Goal: Task Accomplishment & Management: Complete application form

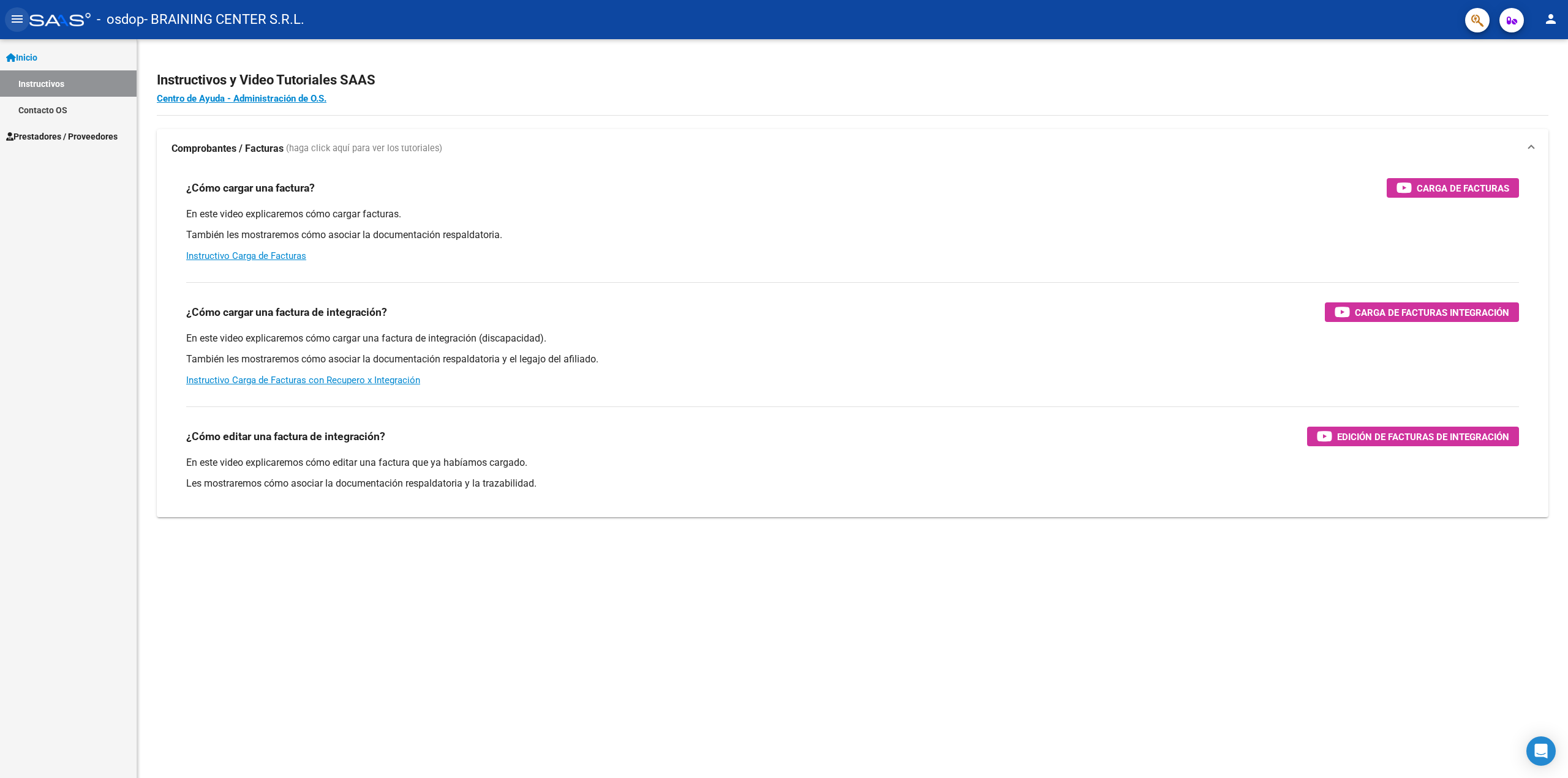
click at [8, 20] on button "menu" at bounding box center [17, 19] width 24 height 24
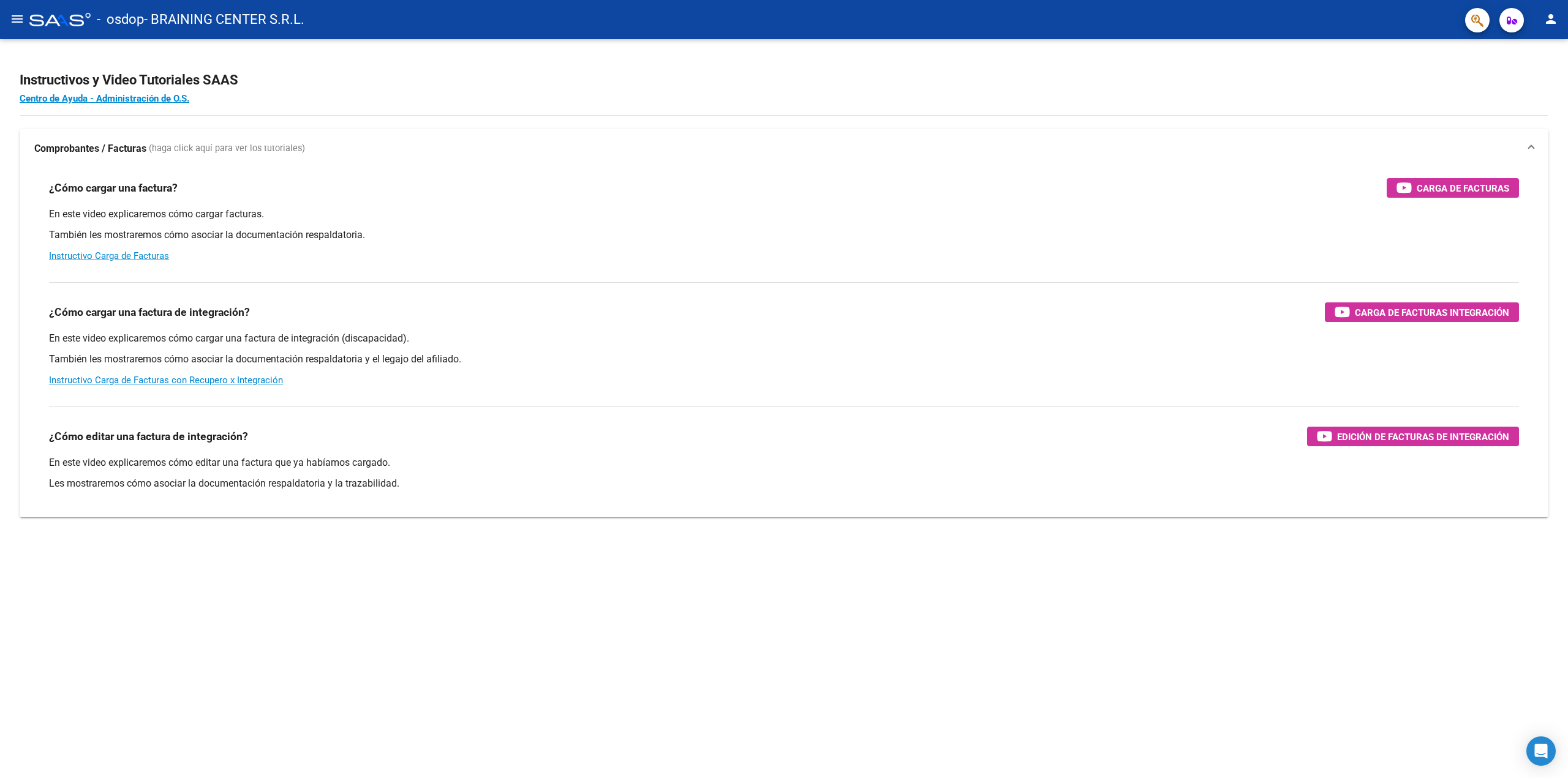
click at [23, 13] on mat-icon "menu" at bounding box center [17, 19] width 14 height 14
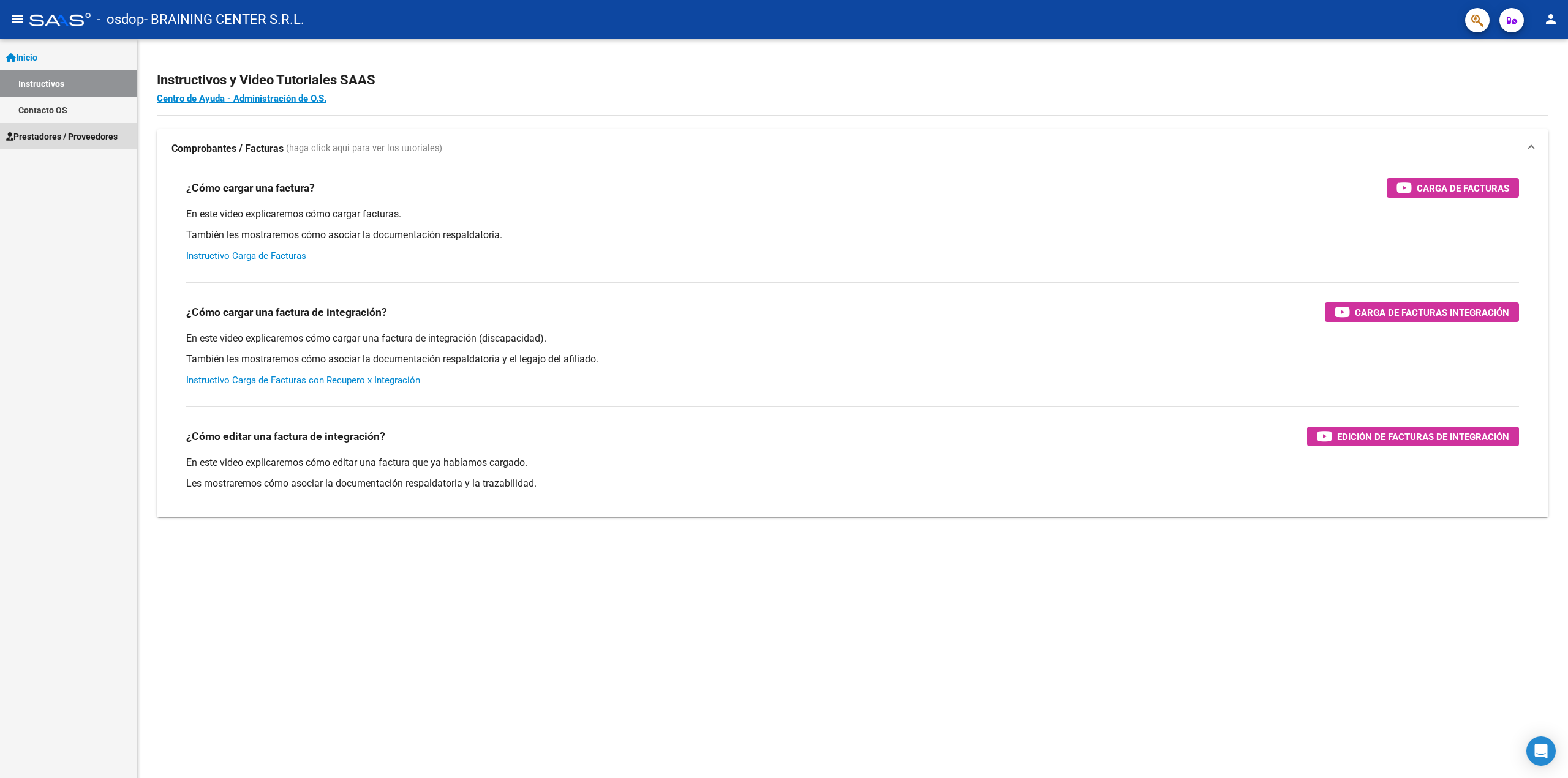
click at [31, 134] on span "Prestadores / Proveedores" at bounding box center [62, 137] width 112 height 14
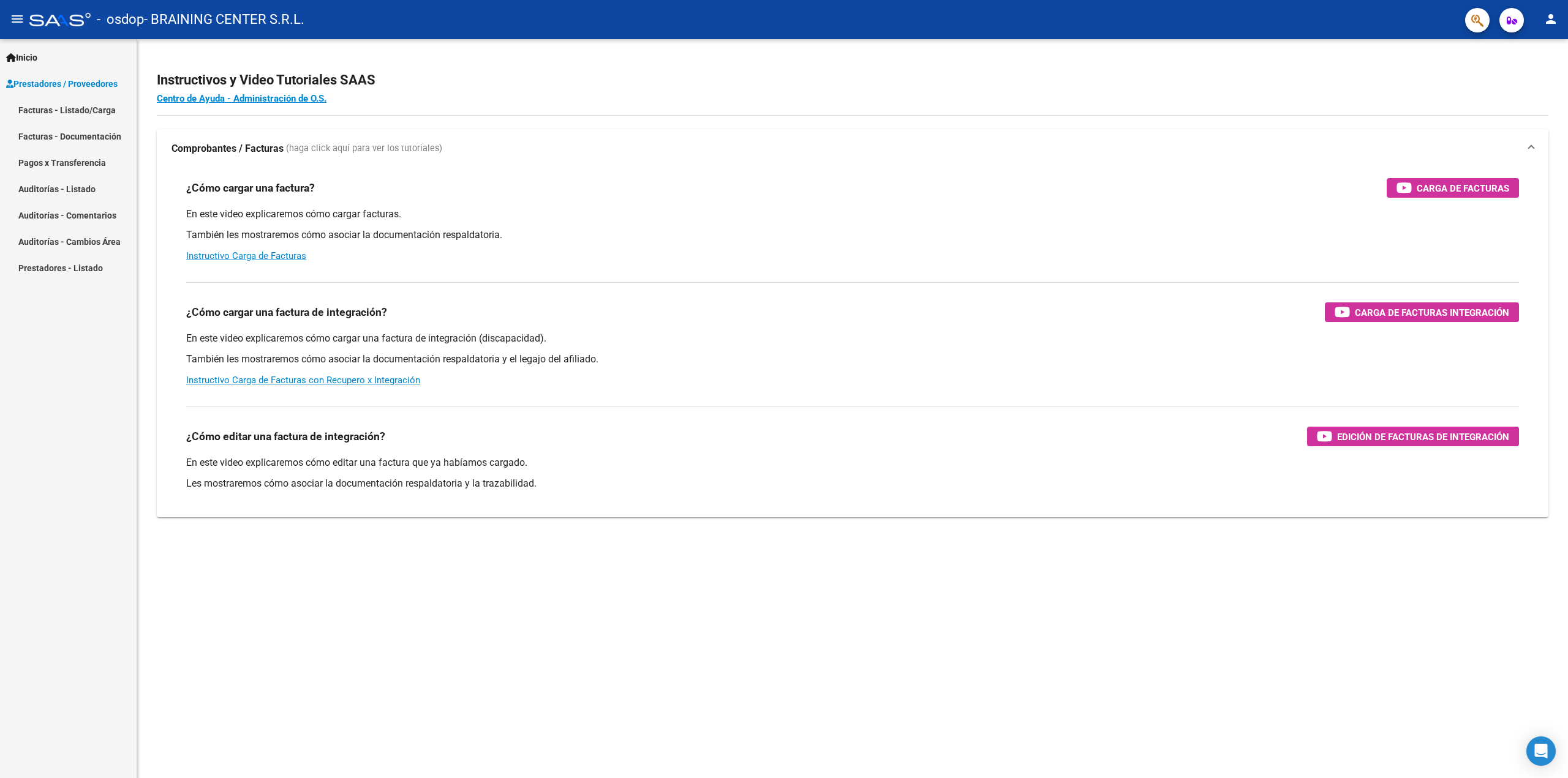
click at [85, 110] on link "Facturas - Listado/Carga" at bounding box center [68, 110] width 137 height 26
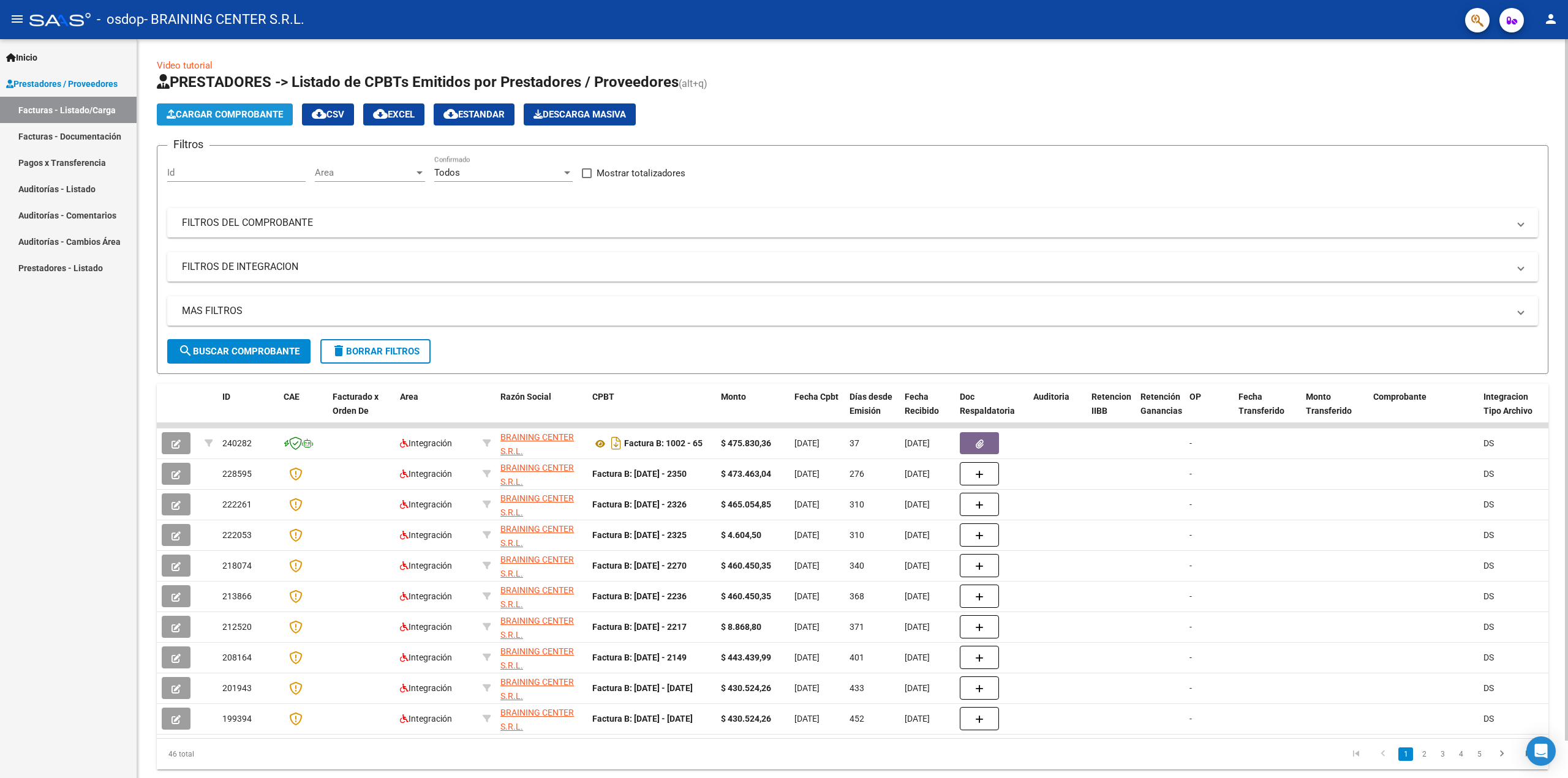
click at [219, 115] on span "Cargar Comprobante" at bounding box center [225, 114] width 117 height 11
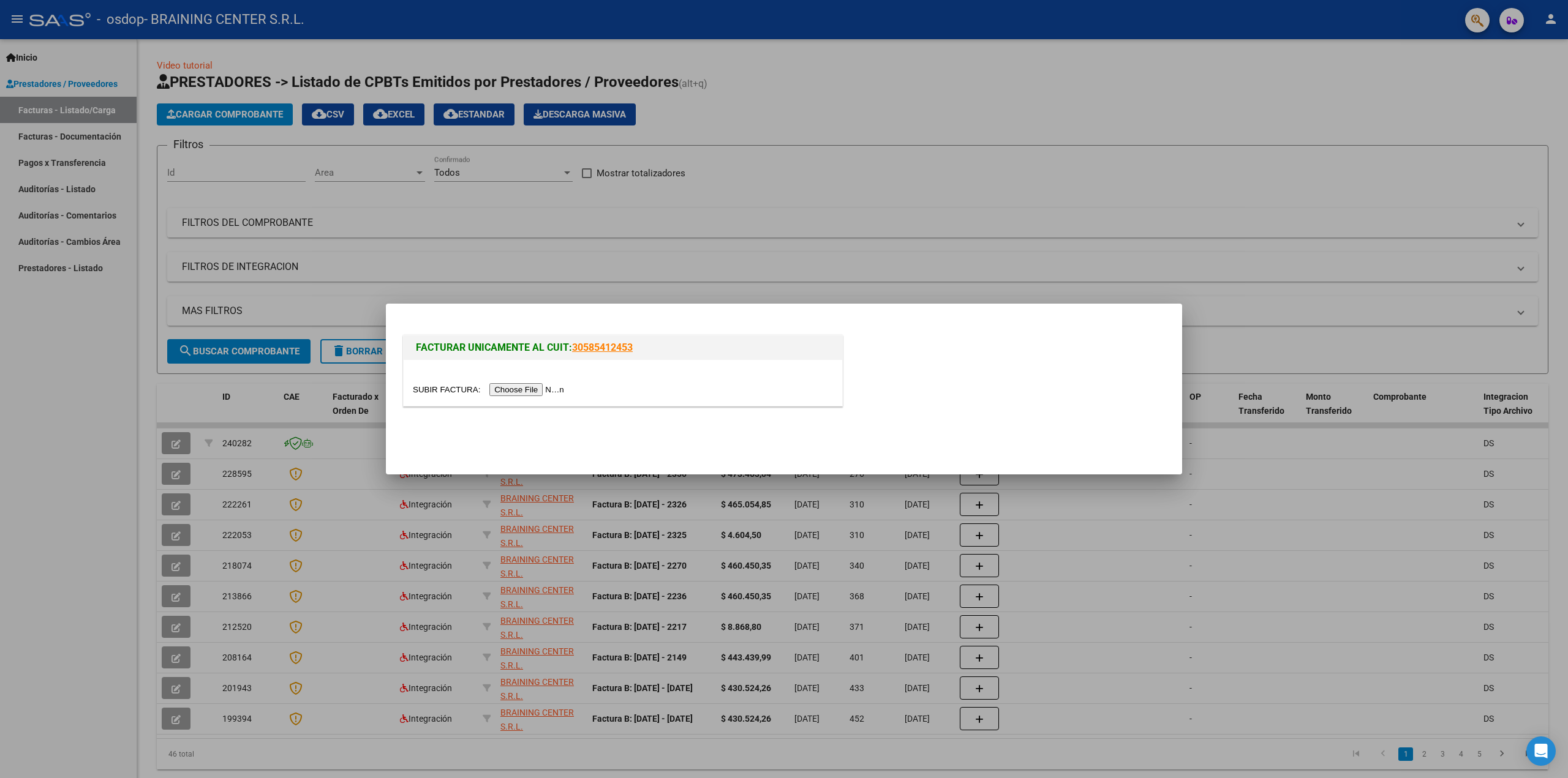
click at [504, 390] on input "file" at bounding box center [490, 389] width 155 height 13
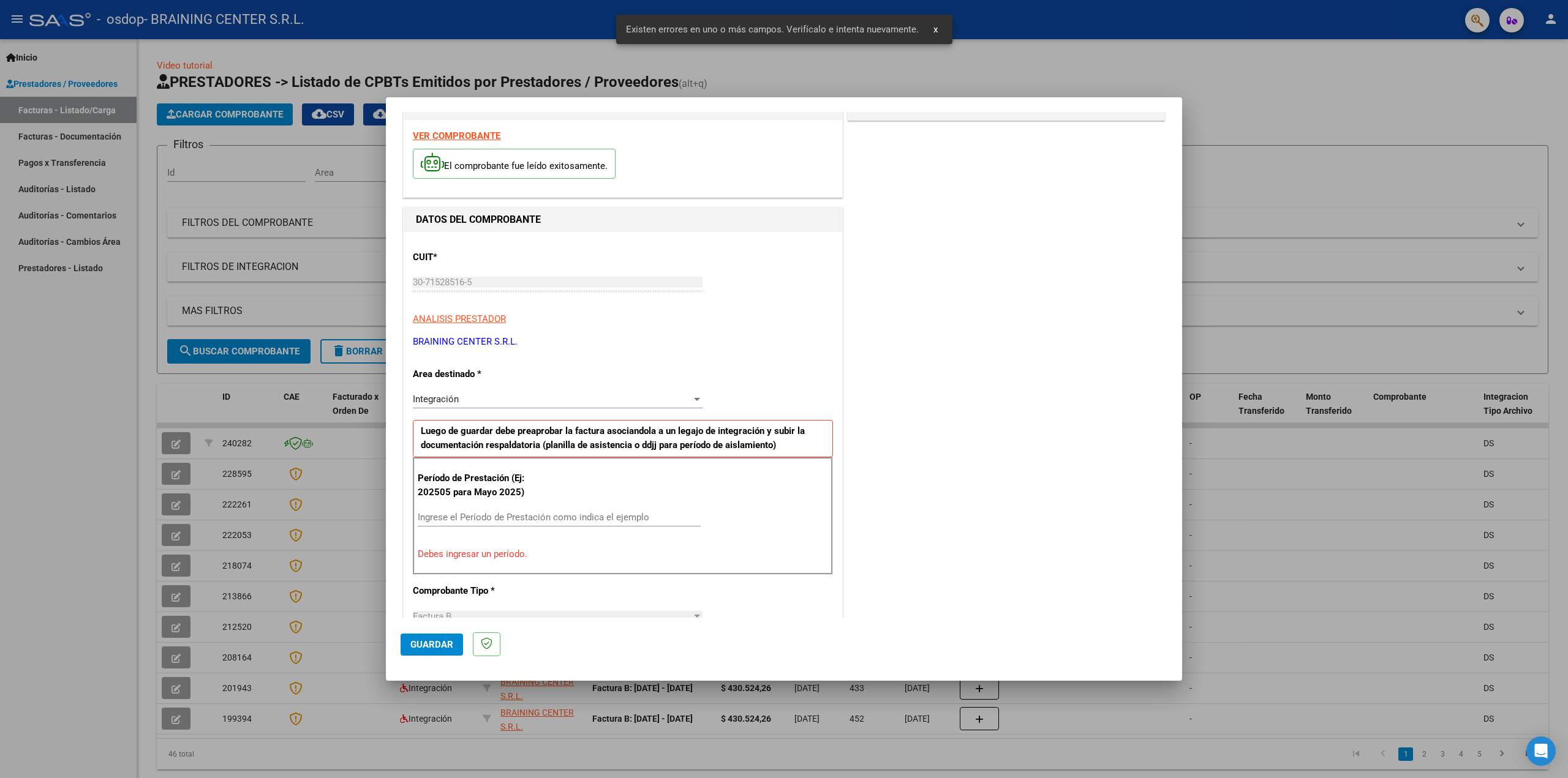
scroll to position [25, 0]
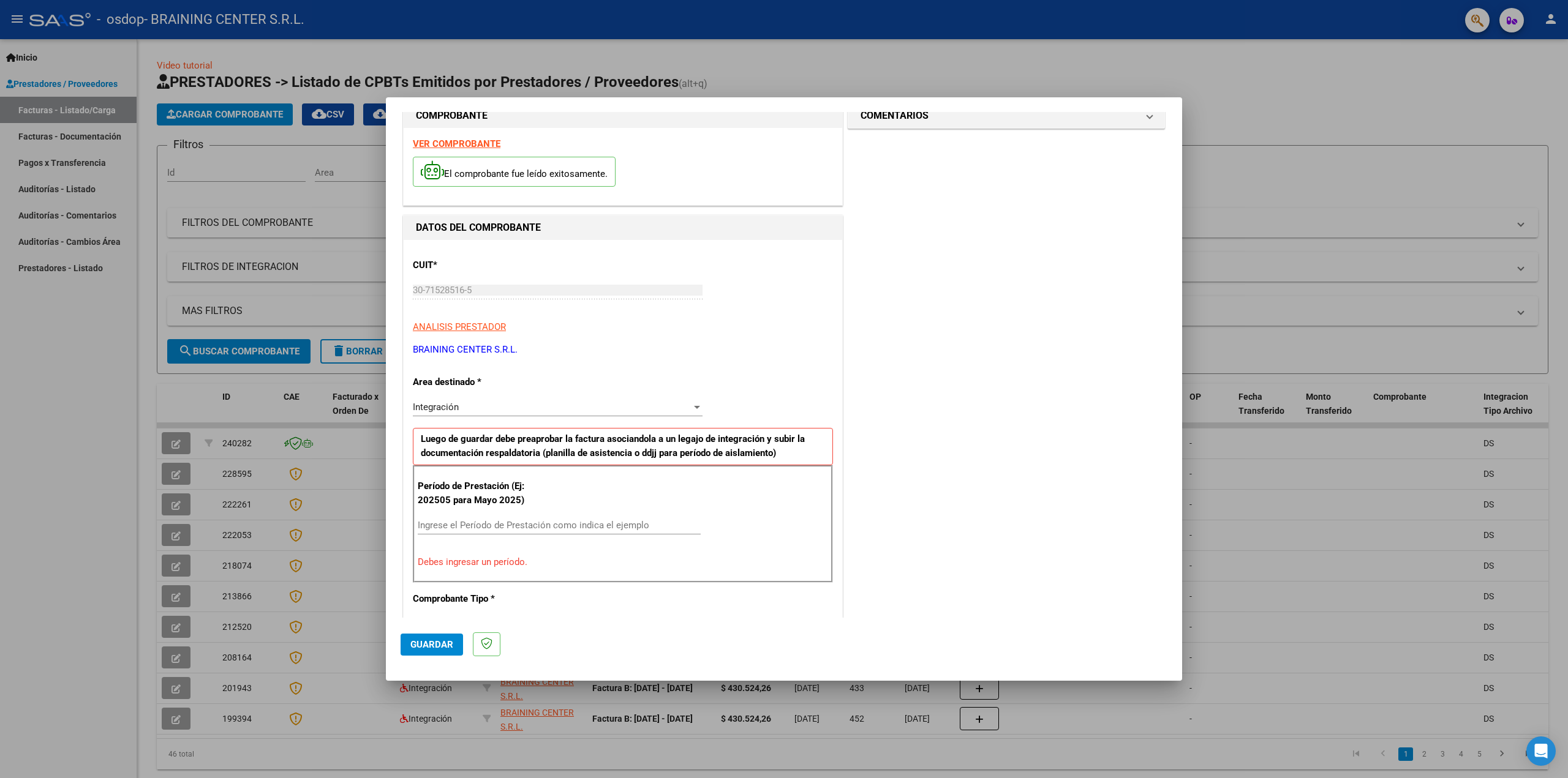
click at [474, 530] on div "Ingrese el Período de Prestación como indica el ejemplo" at bounding box center [558, 525] width 283 height 19
type input "202508"
click at [995, 526] on div "COMENTARIOS Comentarios del Prestador / Gerenciador:" at bounding box center [1005, 633] width 322 height 1064
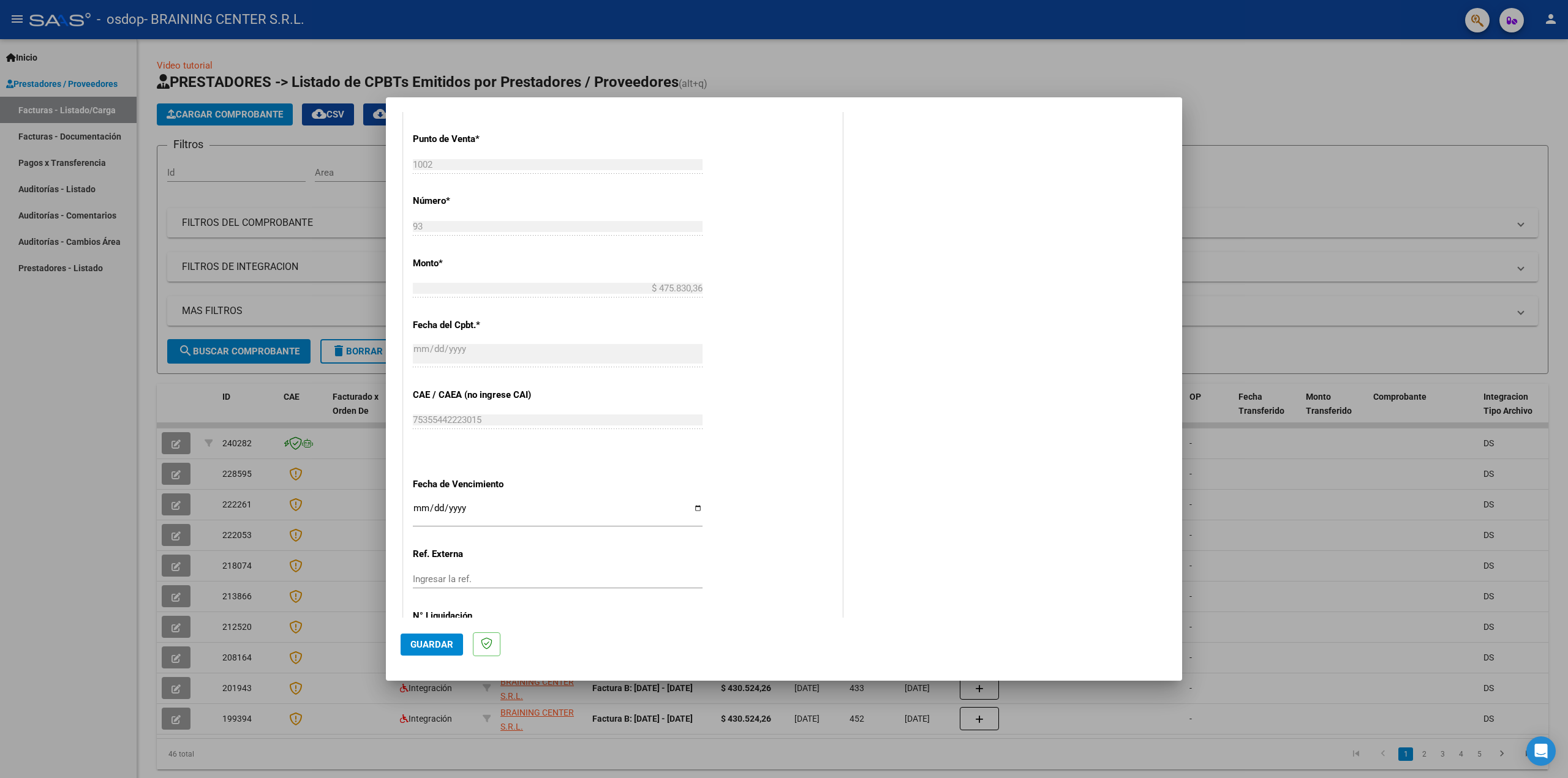
scroll to position [515, 0]
click at [695, 506] on input "Ingresar la fecha" at bounding box center [558, 513] width 290 height 19
type input "[DATE]"
click at [754, 552] on div "CUIT * 30-71528516-5 Ingresar CUIT ANALISIS PRESTADOR BRAINING CENTER S.R.L. AR…" at bounding box center [623, 210] width 438 height 922
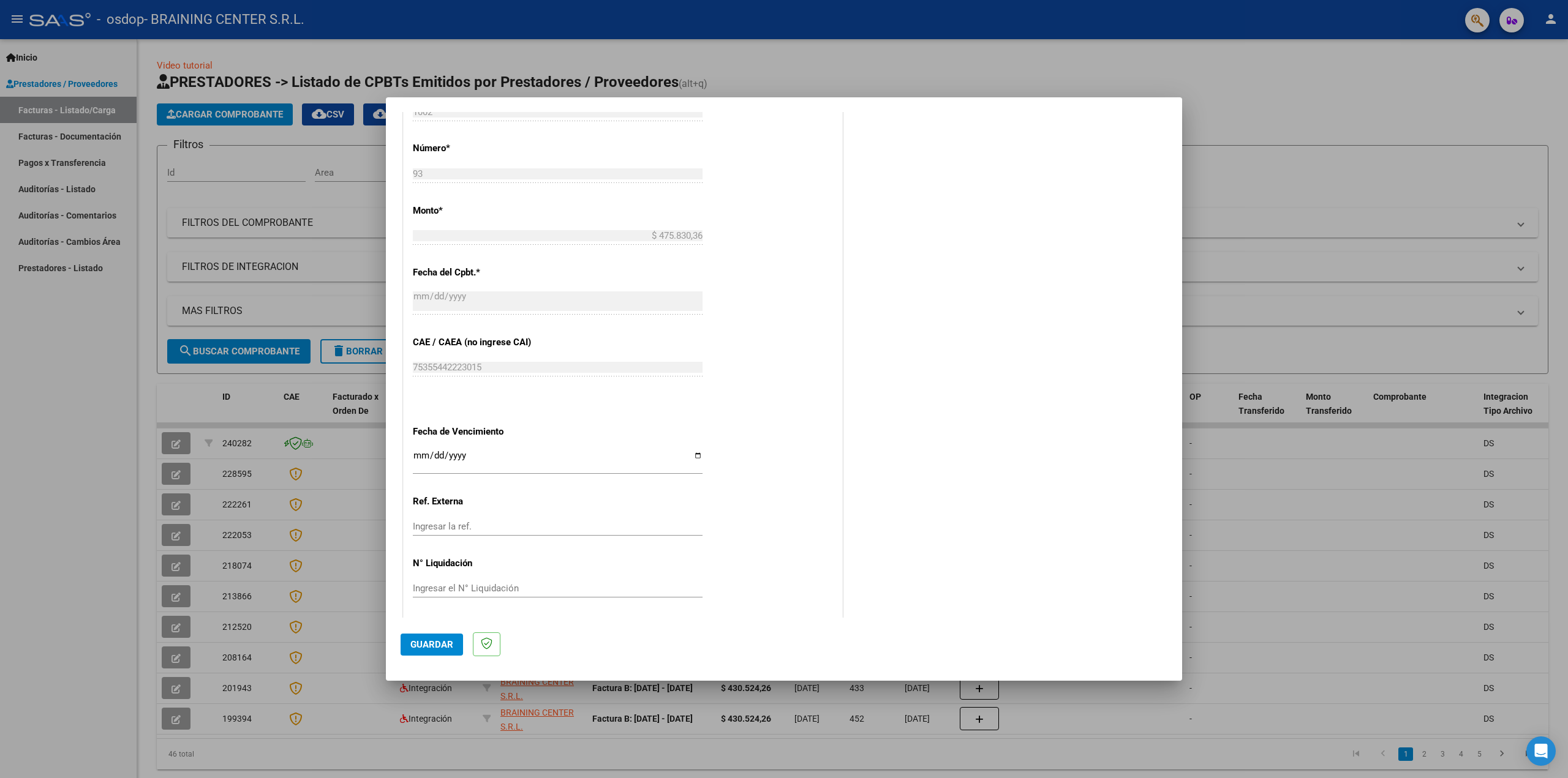
click at [428, 649] on span "Guardar" at bounding box center [432, 645] width 43 height 11
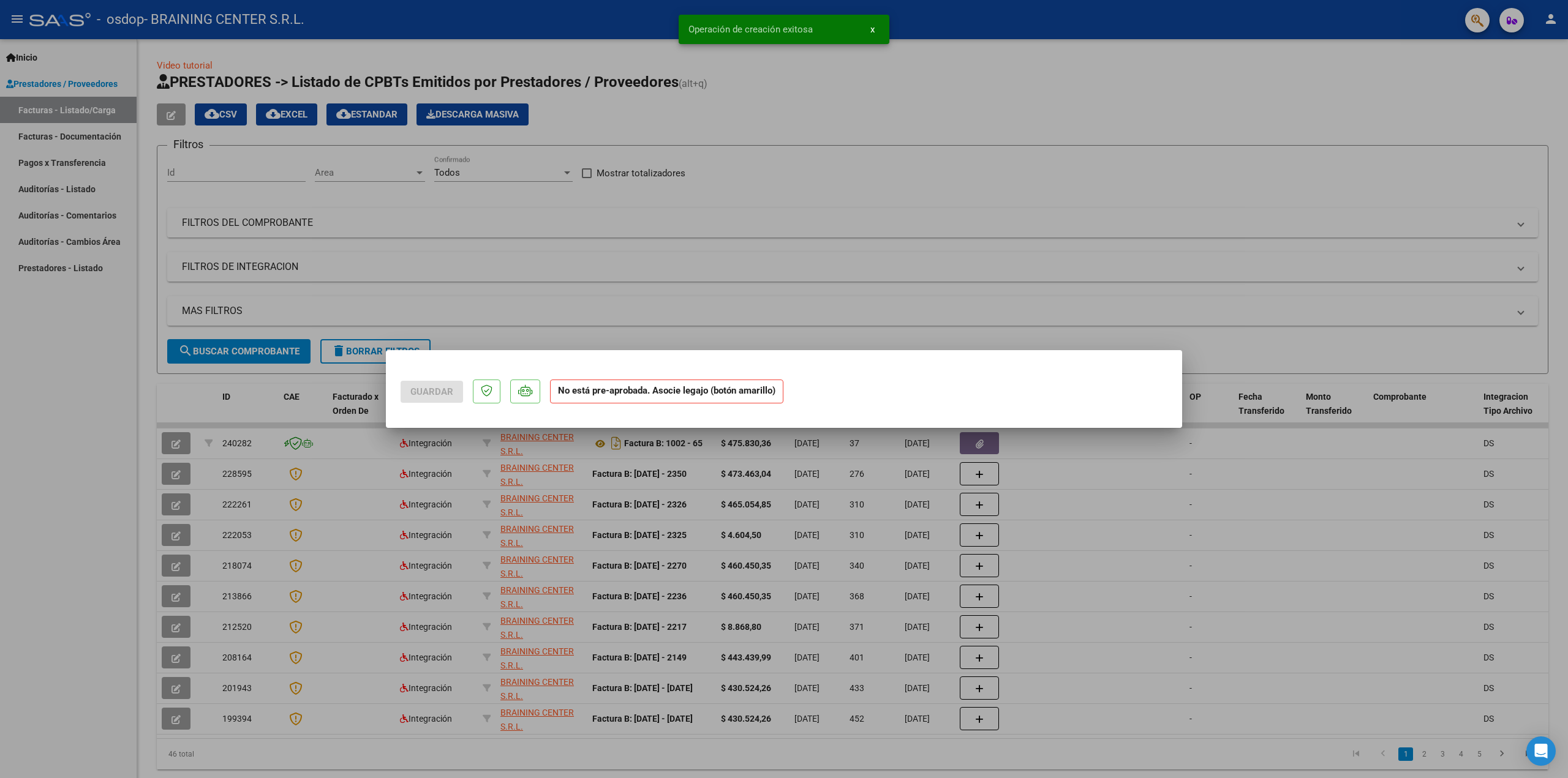
scroll to position [0, 0]
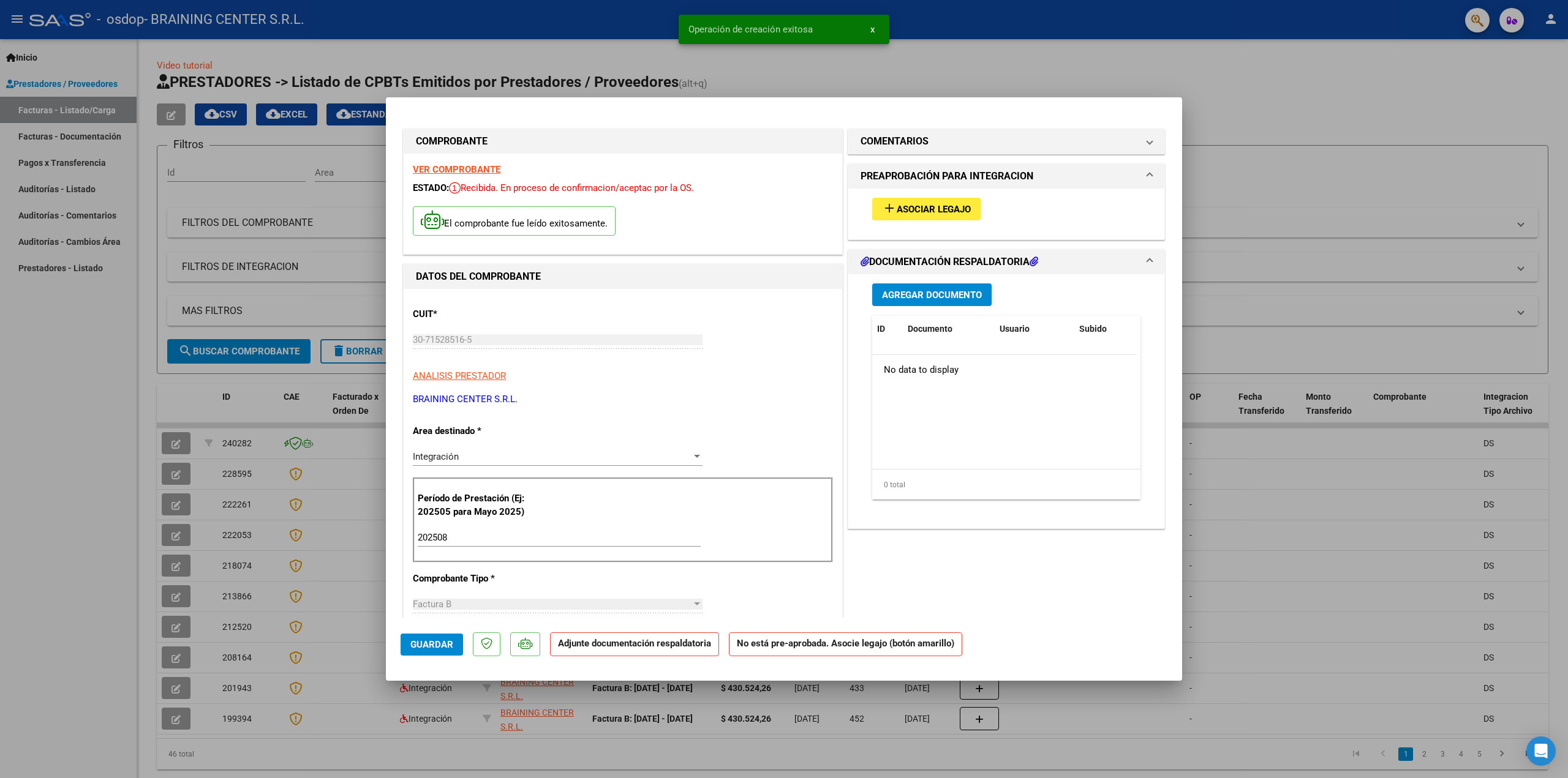
click at [904, 204] on span "Asociar Legajo" at bounding box center [934, 209] width 74 height 11
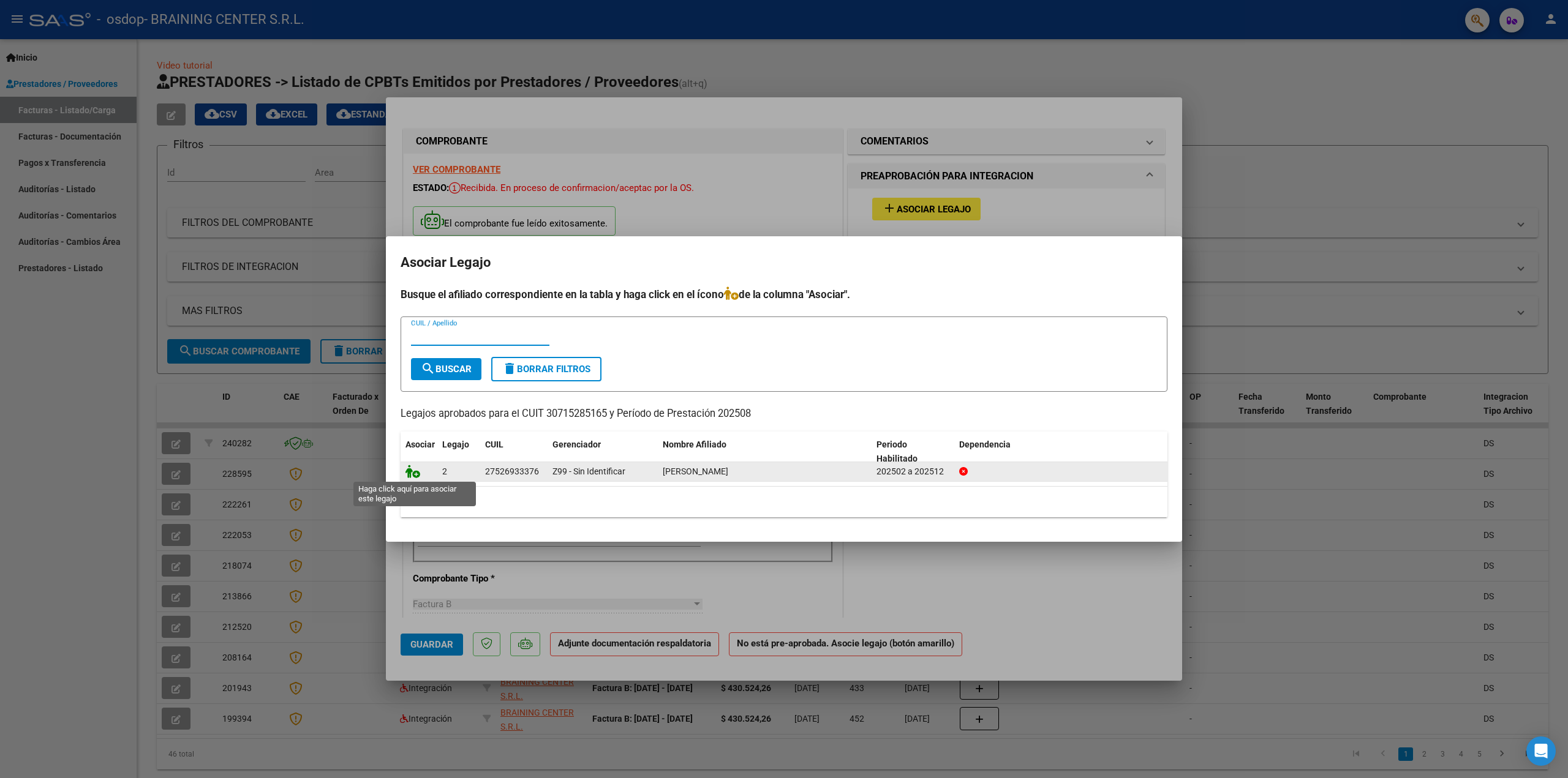
click at [417, 475] on icon at bounding box center [412, 471] width 14 height 14
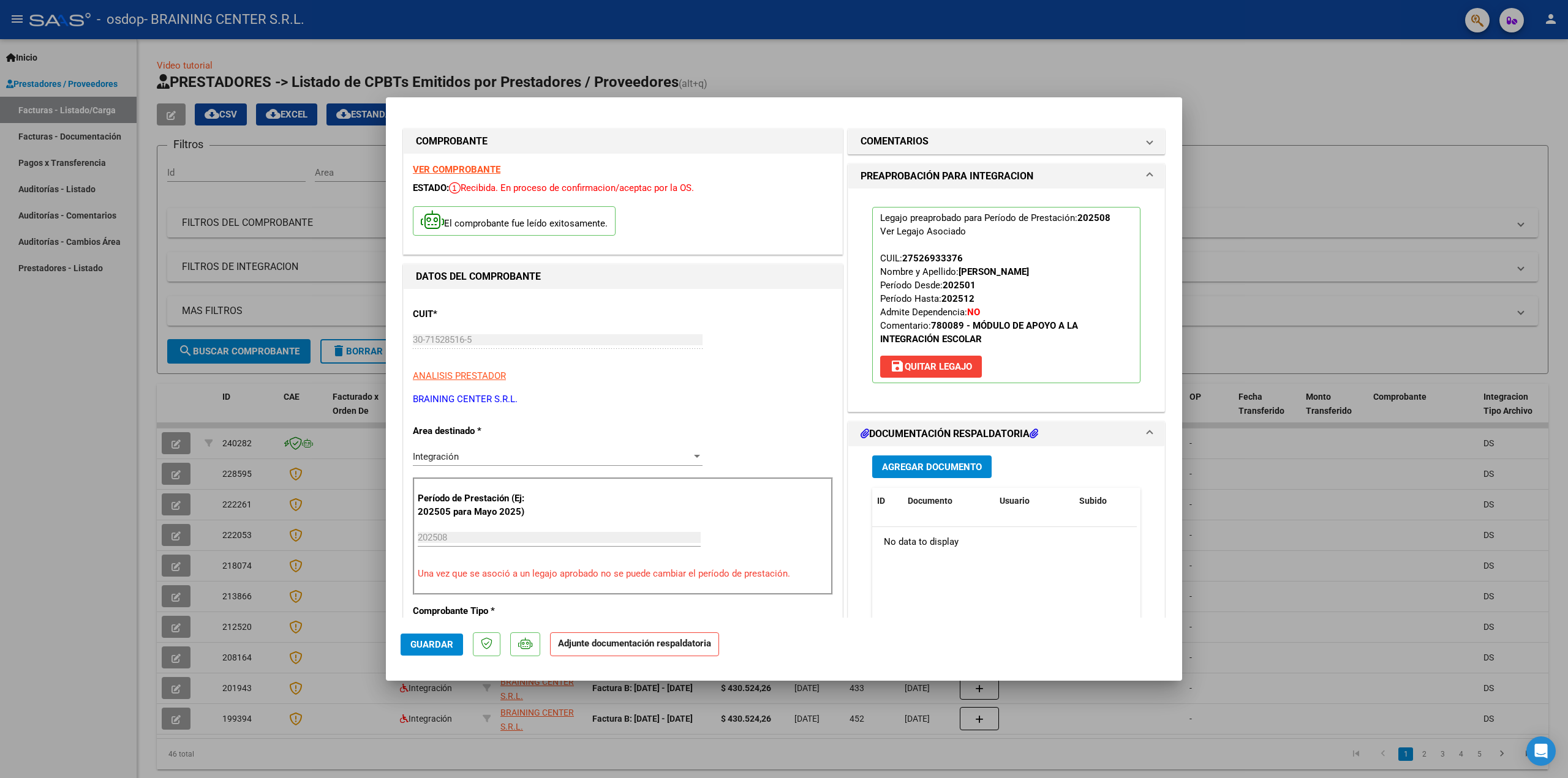
click at [887, 464] on span "Agregar Documento" at bounding box center [932, 467] width 100 height 11
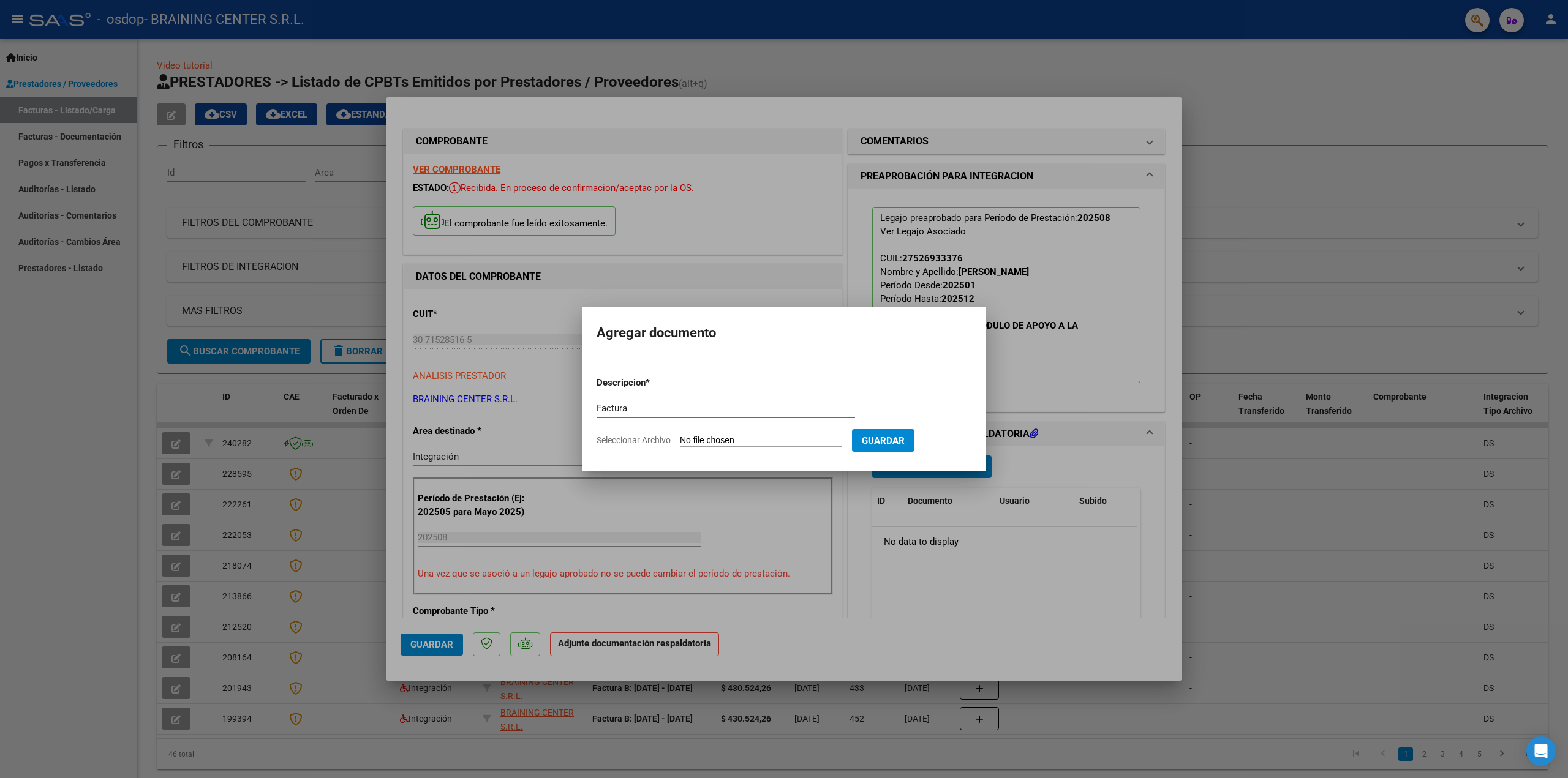
type input "Factura"
click at [640, 433] on form "Descripcion * Factura Escriba aquí una descripcion Seleccionar Archivo Guardar" at bounding box center [784, 411] width 375 height 90
click at [702, 440] on input "Seleccionar Archivo" at bounding box center [761, 441] width 162 height 12
type input "C:\fakepath\Fact [PERSON_NAME].pdf"
click at [945, 439] on span "Guardar" at bounding box center [947, 440] width 43 height 11
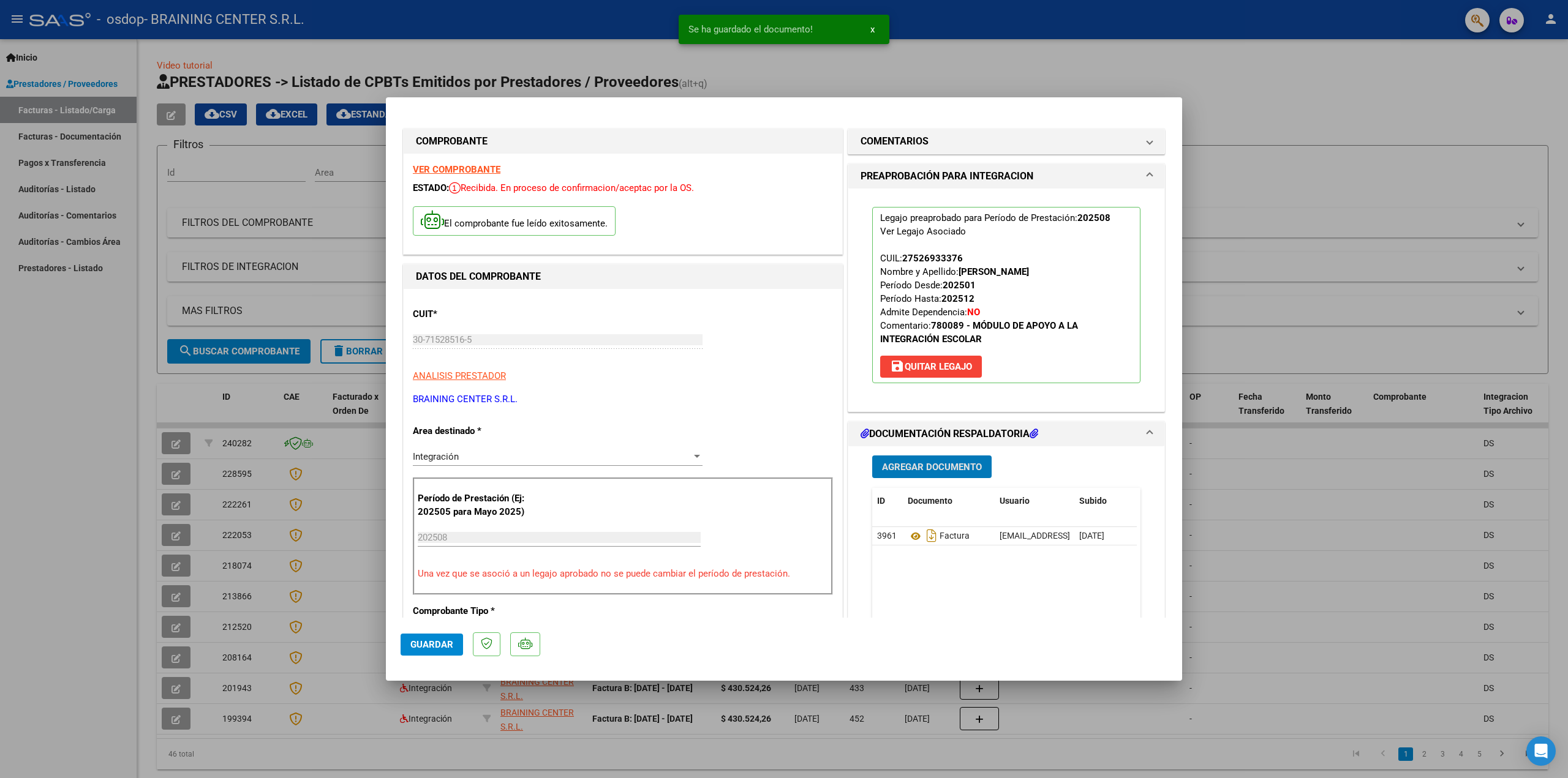
click at [899, 462] on span "Agregar Documento" at bounding box center [932, 467] width 100 height 11
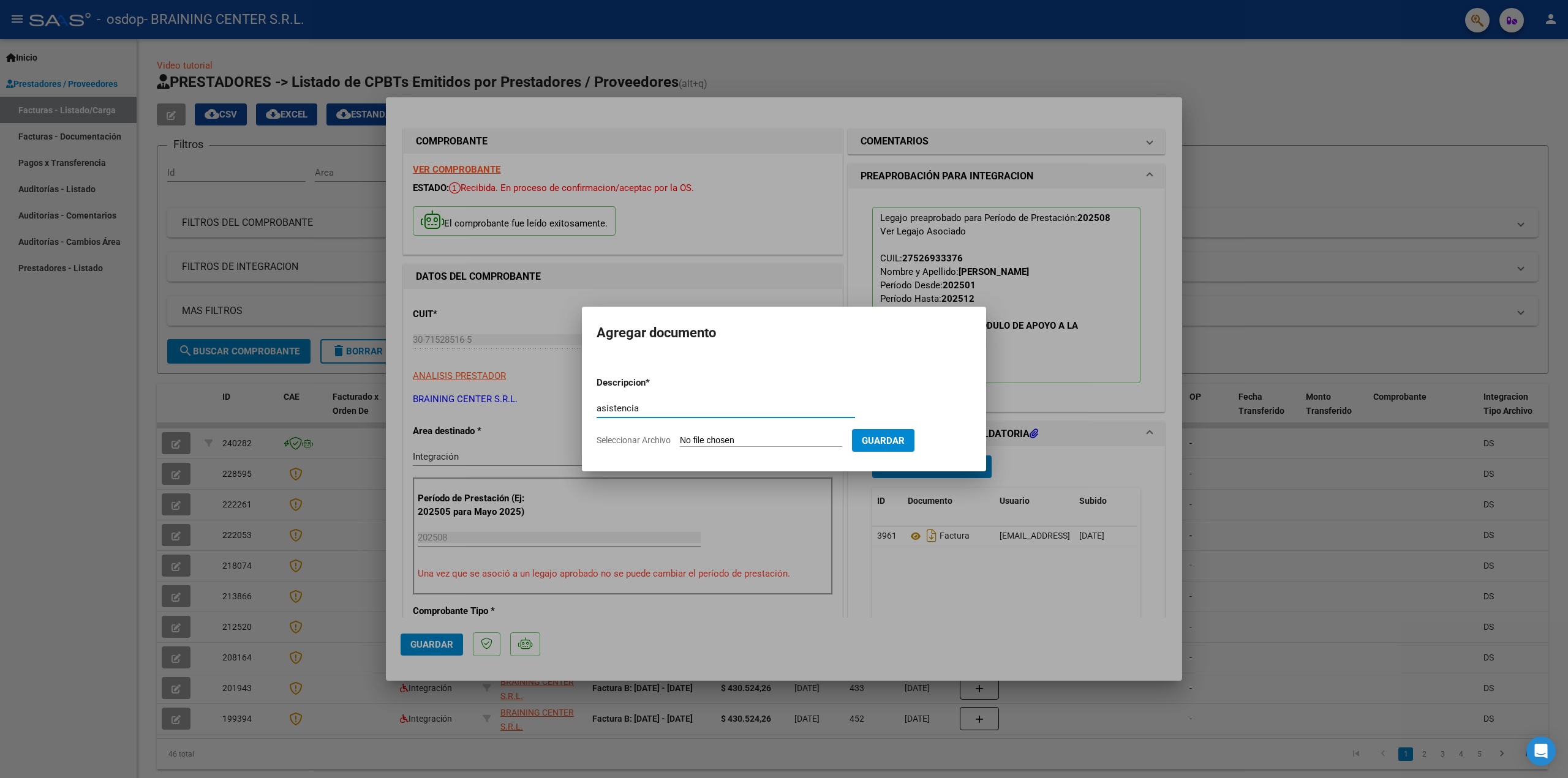
type input "asistencia"
click at [642, 440] on span "Seleccionar Archivo" at bounding box center [634, 440] width 74 height 10
click at [680, 440] on input "Seleccionar Archivo" at bounding box center [761, 441] width 162 height 12
type input "C:\fakepath\Fact [PERSON_NAME] SAIE asistencia.pdf"
click at [959, 444] on span "Guardar" at bounding box center [947, 440] width 43 height 11
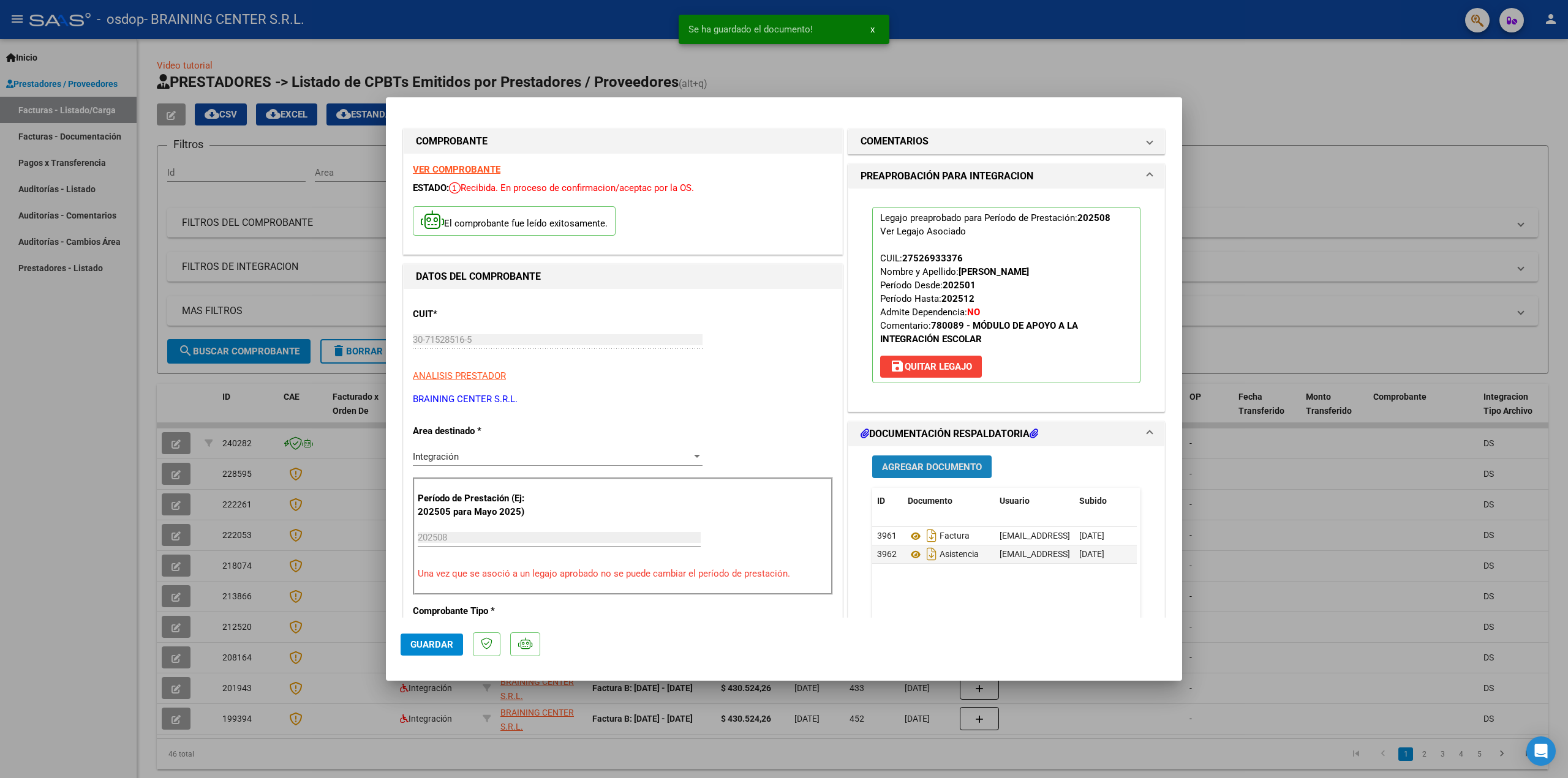
click at [916, 467] on span "Agregar Documento" at bounding box center [932, 467] width 100 height 11
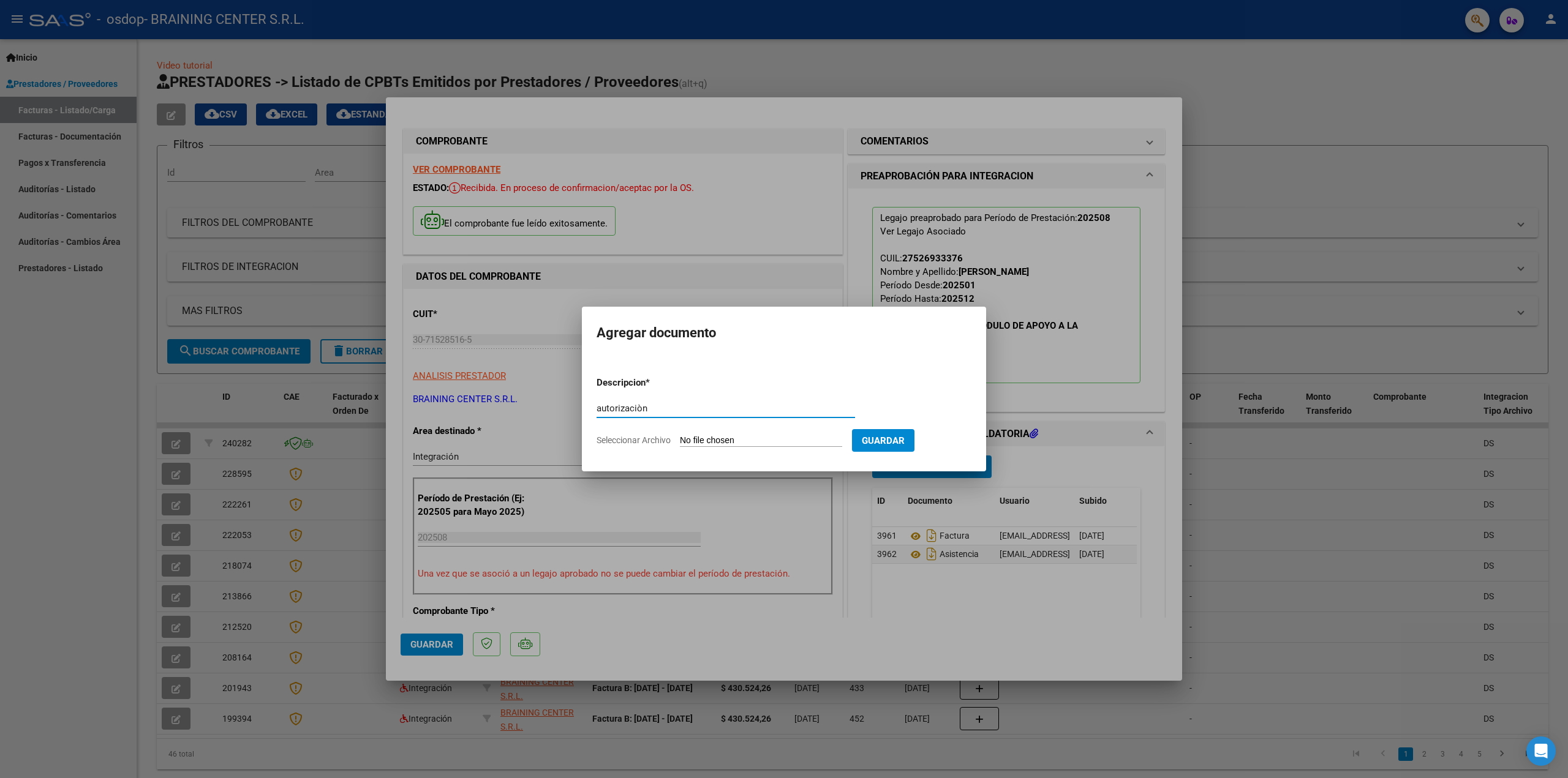
type input "autorizaciòn"
click at [622, 438] on span "Seleccionar Archivo" at bounding box center [634, 440] width 74 height 10
click at [680, 438] on input "Seleccionar Archivo" at bounding box center [761, 441] width 162 height 12
type input "C:\fakepath\SAIE y Ps.docx"
click at [954, 445] on span "Guardar" at bounding box center [947, 440] width 43 height 11
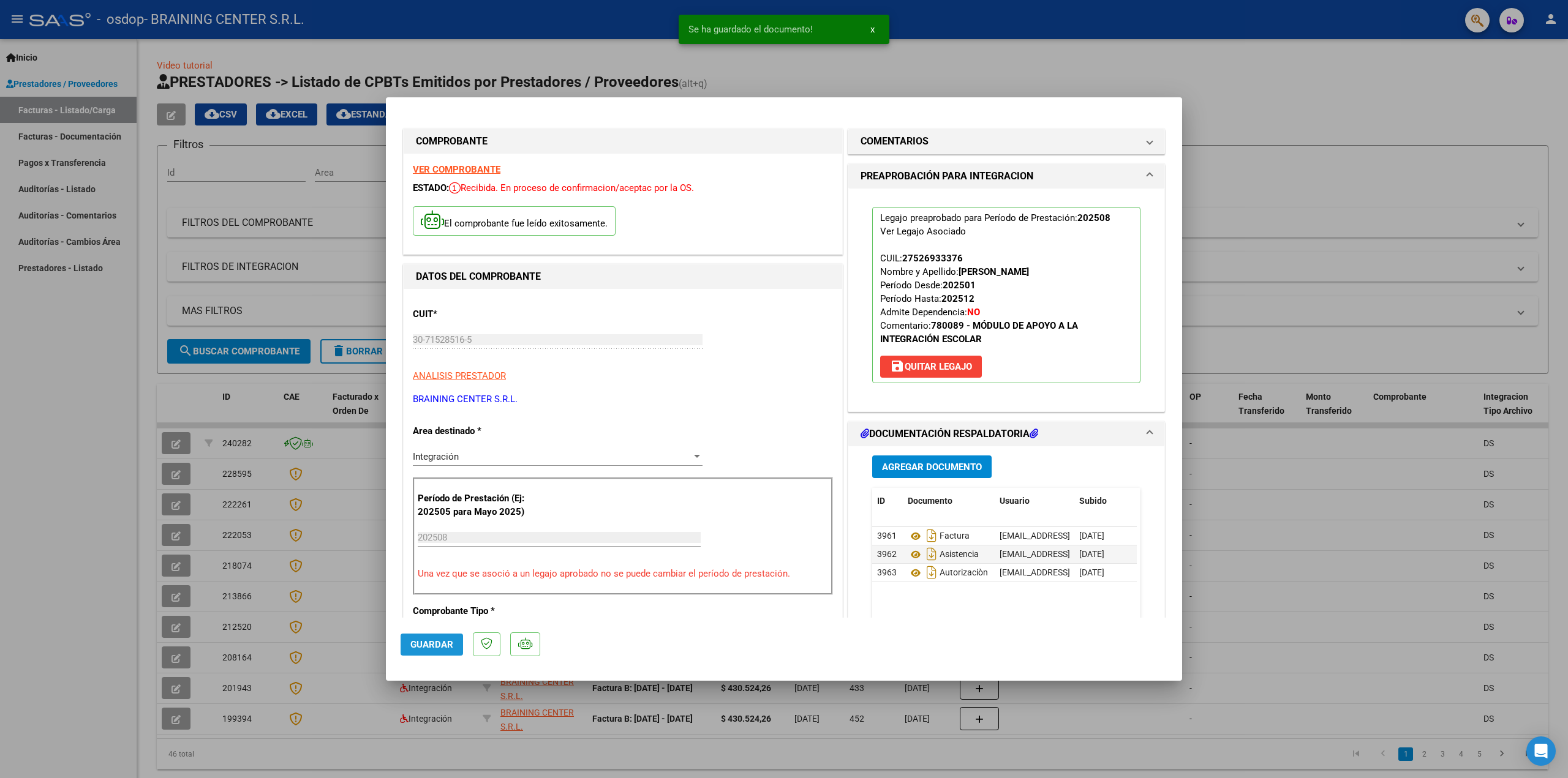
click at [438, 647] on span "Guardar" at bounding box center [432, 645] width 43 height 11
click at [427, 649] on span "Guardar" at bounding box center [432, 645] width 43 height 11
click at [1219, 61] on div at bounding box center [784, 389] width 1568 height 778
type input "$ 0,00"
